Goal: Task Accomplishment & Management: Manage account settings

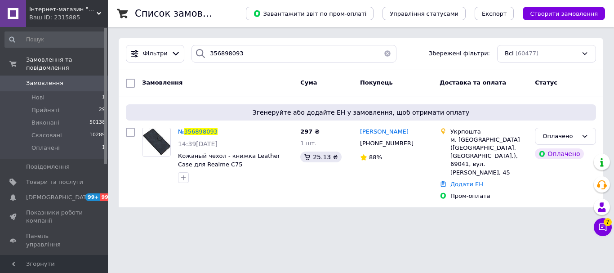
click at [261, 54] on input "356898093" at bounding box center [293, 54] width 205 height 18
click at [192, 132] on span "356898093" at bounding box center [200, 131] width 33 height 7
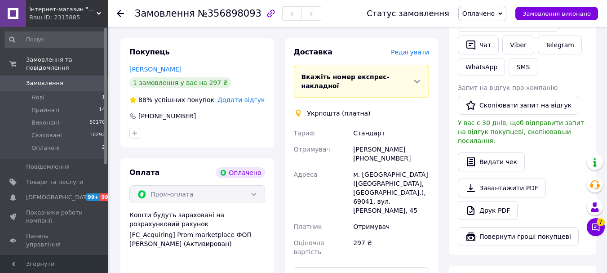
scroll to position [494, 0]
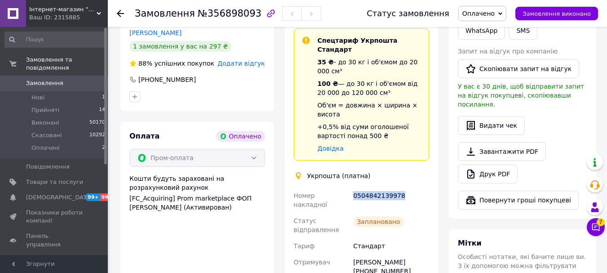
drag, startPoint x: 354, startPoint y: 167, endPoint x: 391, endPoint y: 166, distance: 36.8
click at [404, 187] on div "0504842139978" at bounding box center [391, 199] width 80 height 25
copy div "0504842139978"
click at [52, 79] on span "Замовлення" at bounding box center [44, 83] width 37 height 8
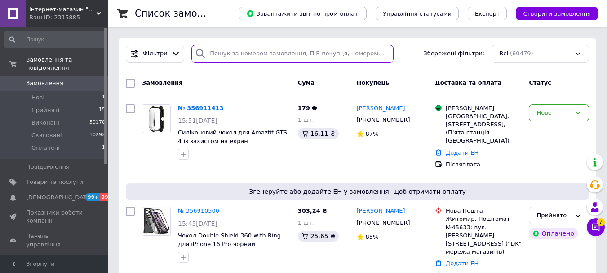
paste input "356899382"
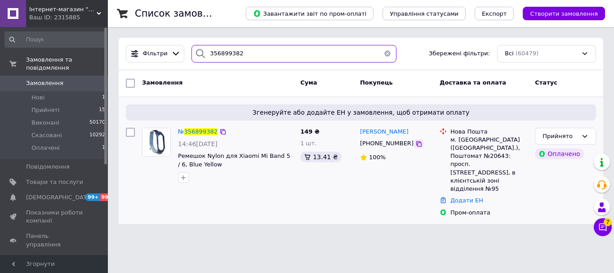
type input "356899382"
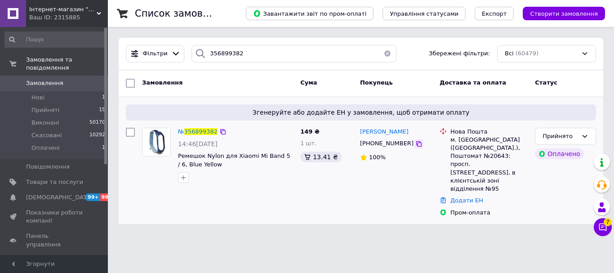
click at [416, 142] on icon at bounding box center [418, 143] width 5 height 5
click at [188, 129] on span "356899382" at bounding box center [200, 131] width 33 height 7
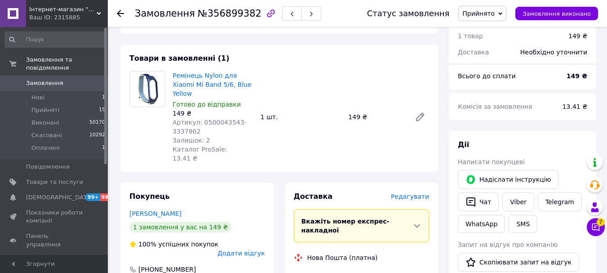
scroll to position [211, 0]
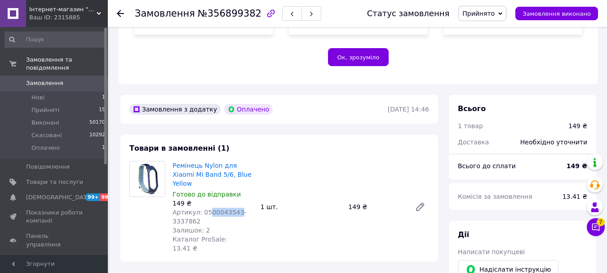
drag, startPoint x: 206, startPoint y: 192, endPoint x: 232, endPoint y: 194, distance: 26.1
click at [232, 208] on span "Артикул: 0500043543-3337862" at bounding box center [210, 216] width 74 height 16
copy span "00043543"
drag, startPoint x: 215, startPoint y: 195, endPoint x: 359, endPoint y: 212, distance: 145.3
click at [359, 212] on div "Ремінець Nylon для Xiaomi Mi Band 5/6, Blue Yellow Готово до відправки 149 ₴ Ар…" at bounding box center [301, 206] width 264 height 95
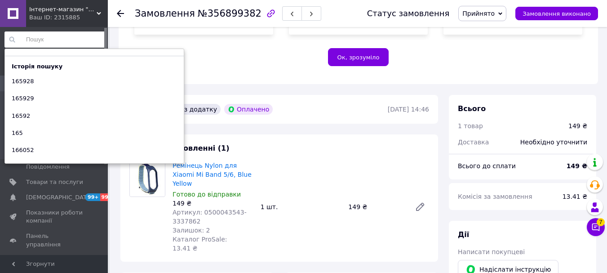
paste input "160181"
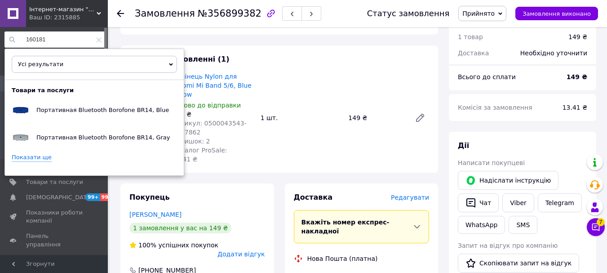
scroll to position [301, 0]
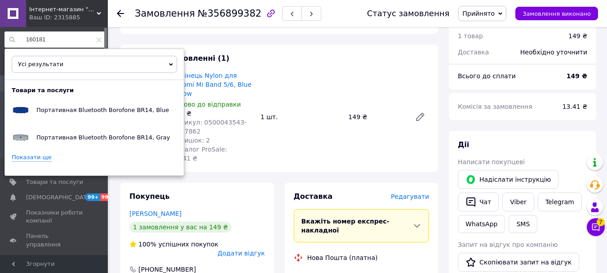
type input "160181"
click at [17, 150] on div "Товари та послуги Портативная Bluetooth Borofone BR14, Blue Портативная Bluetoo…" at bounding box center [94, 127] width 179 height 82
click at [18, 158] on link "Показати ще" at bounding box center [32, 157] width 40 height 9
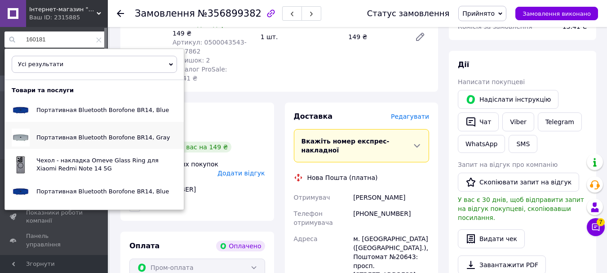
scroll to position [391, 0]
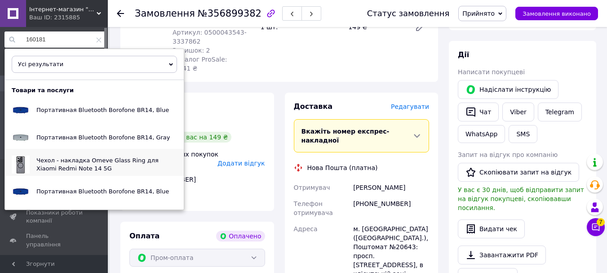
click at [97, 171] on div "Чехол - накладка Omeve Glass Ring для Xiaomi Redmi Note 14 5G" at bounding box center [107, 164] width 154 height 22
